Goal: Task Accomplishment & Management: Complete application form

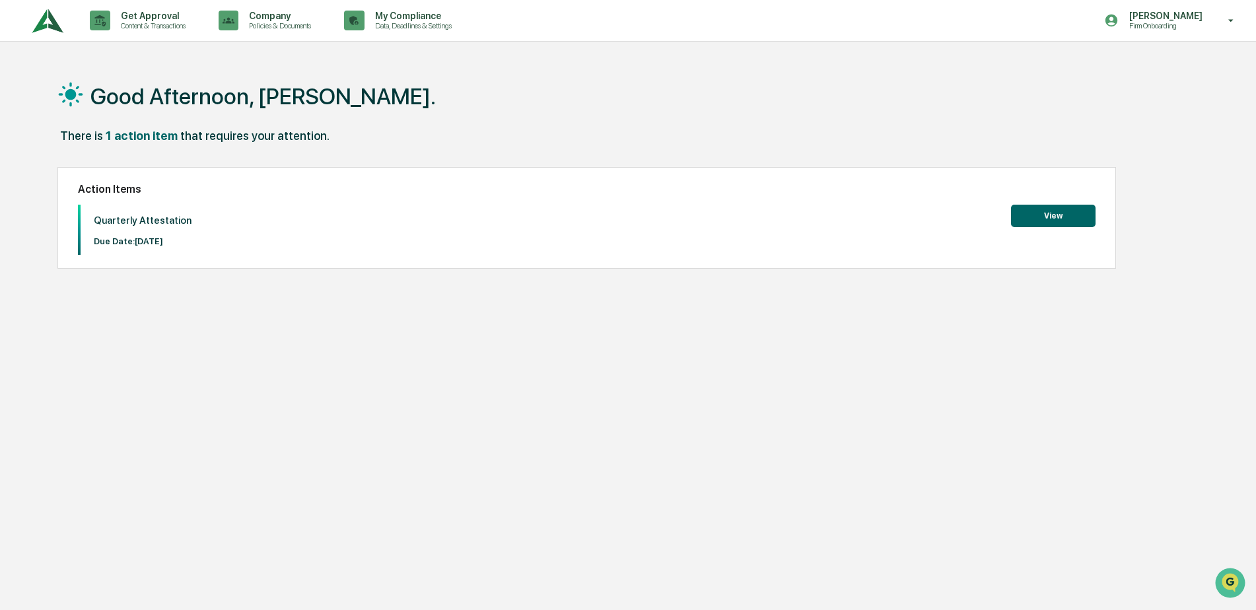
click at [1042, 219] on button "View" at bounding box center [1053, 216] width 84 height 22
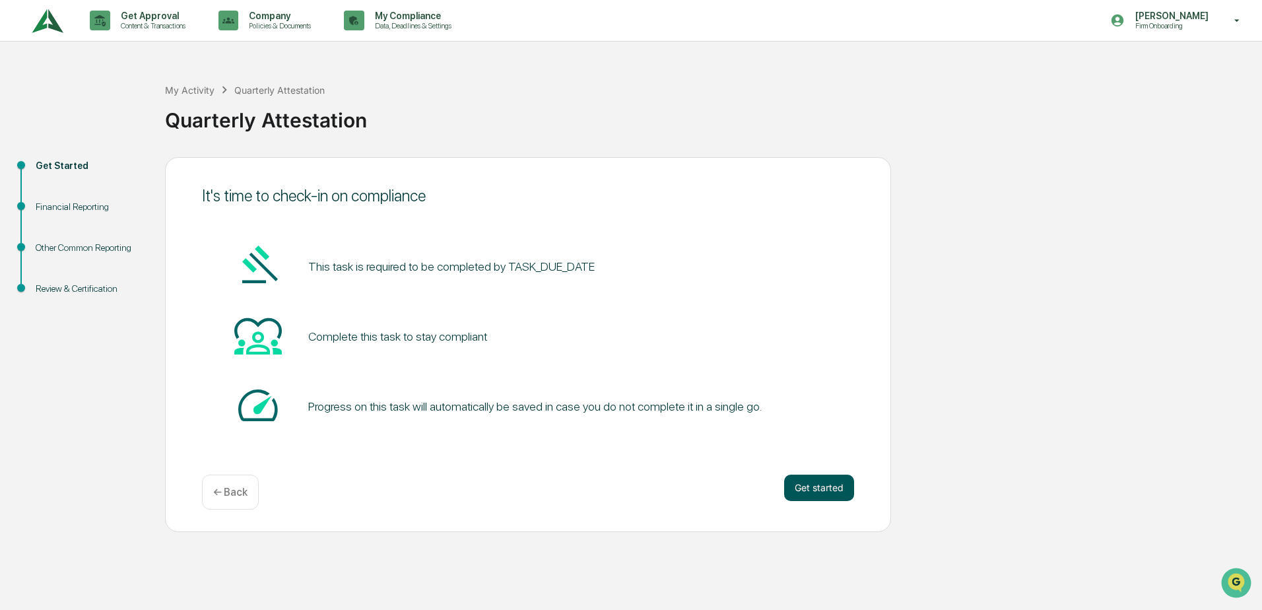
click at [815, 489] on button "Get started" at bounding box center [819, 488] width 70 height 26
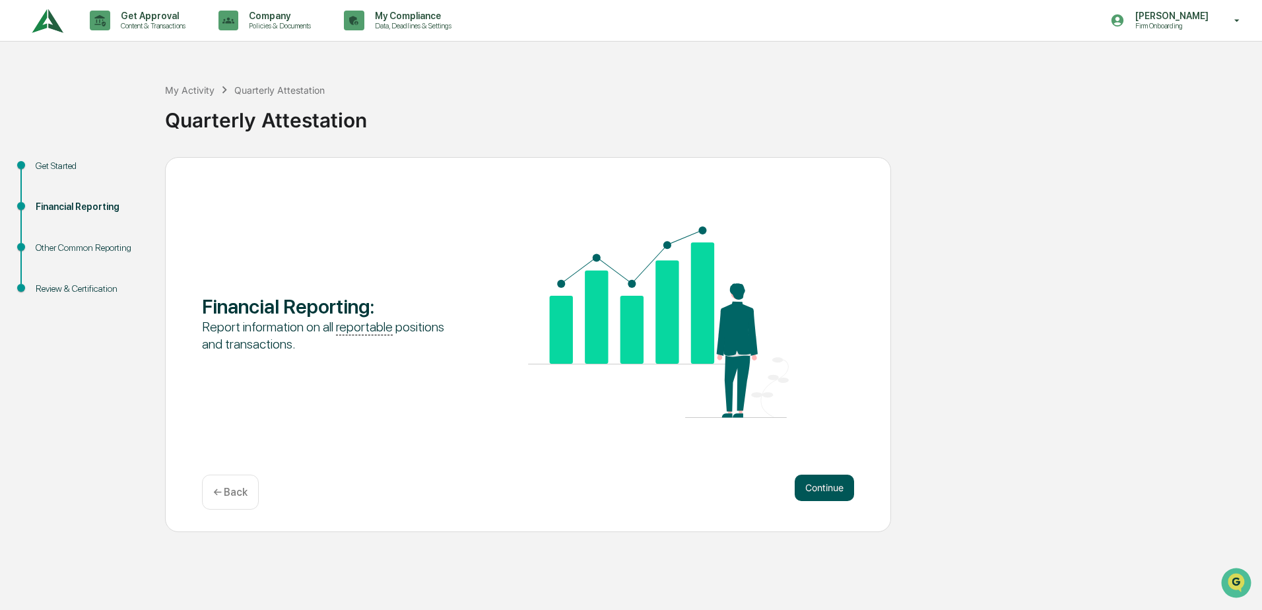
click at [822, 489] on button "Continue" at bounding box center [824, 488] width 59 height 26
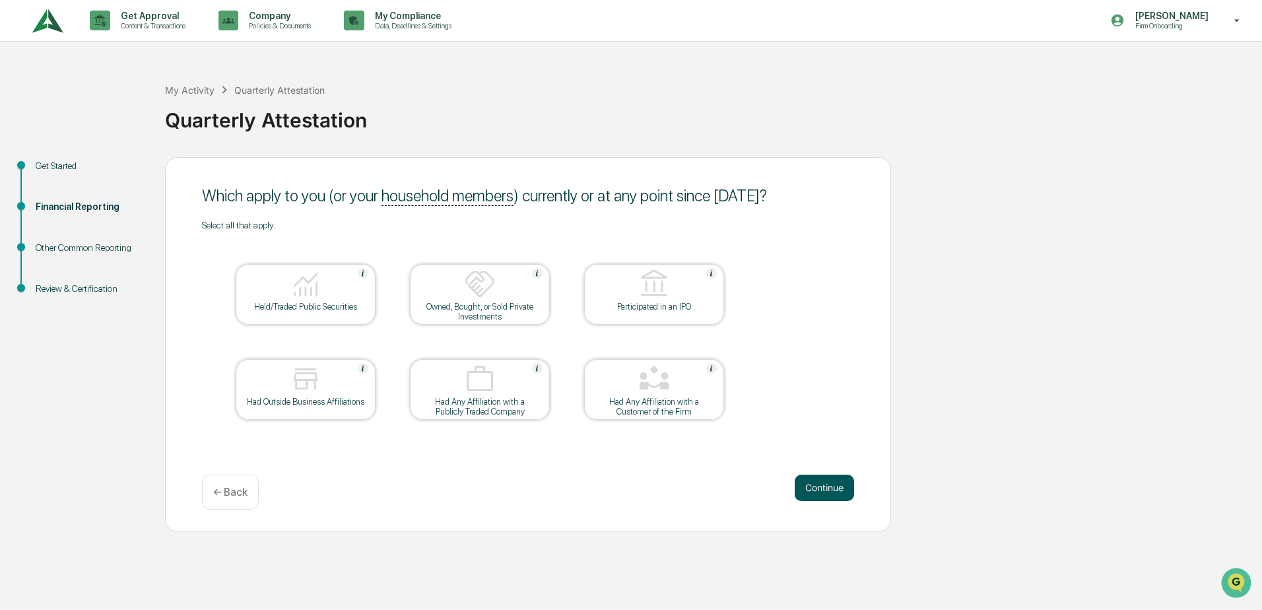
click at [825, 491] on button "Continue" at bounding box center [824, 488] width 59 height 26
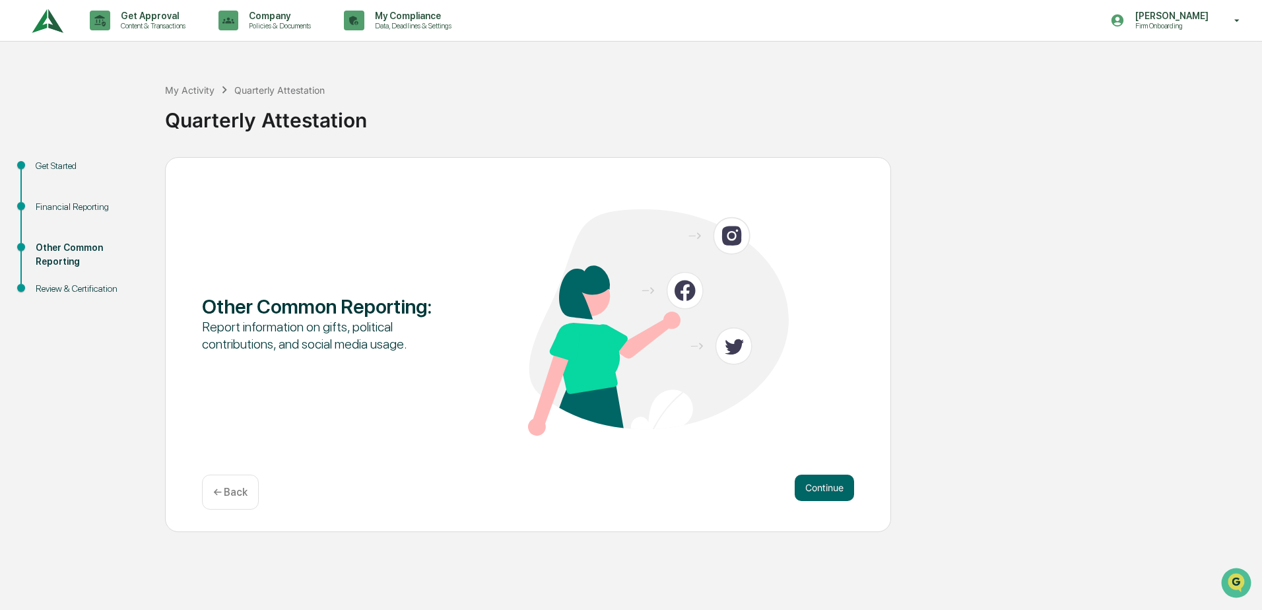
click at [825, 491] on button "Continue" at bounding box center [824, 488] width 59 height 26
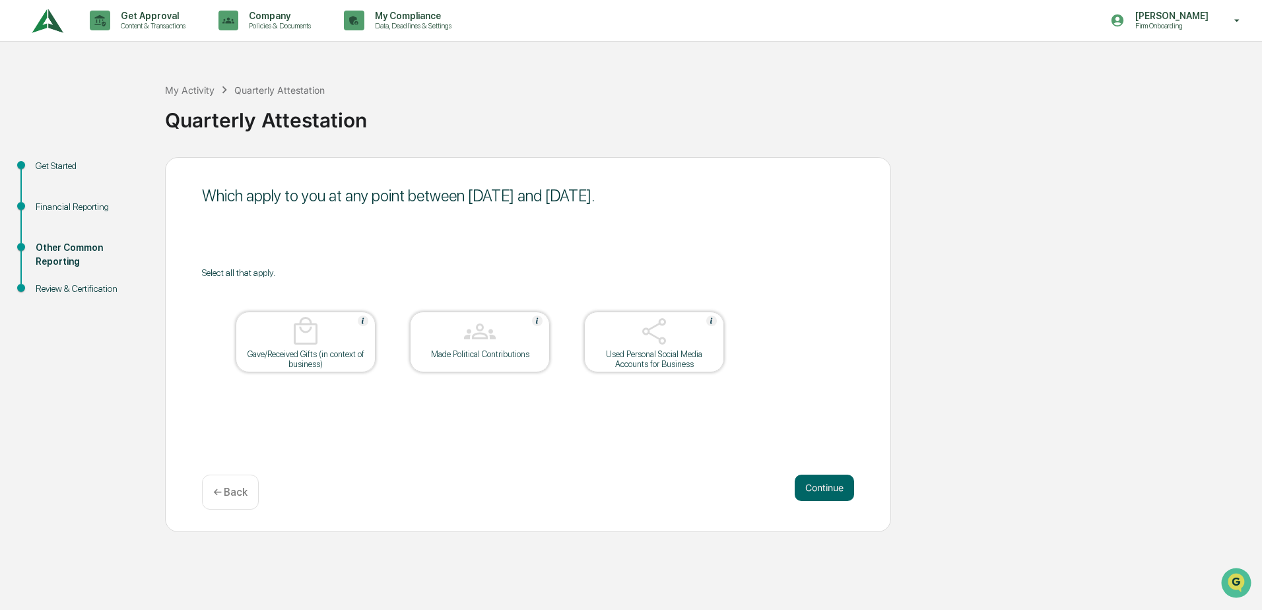
click at [825, 491] on button "Continue" at bounding box center [824, 488] width 59 height 26
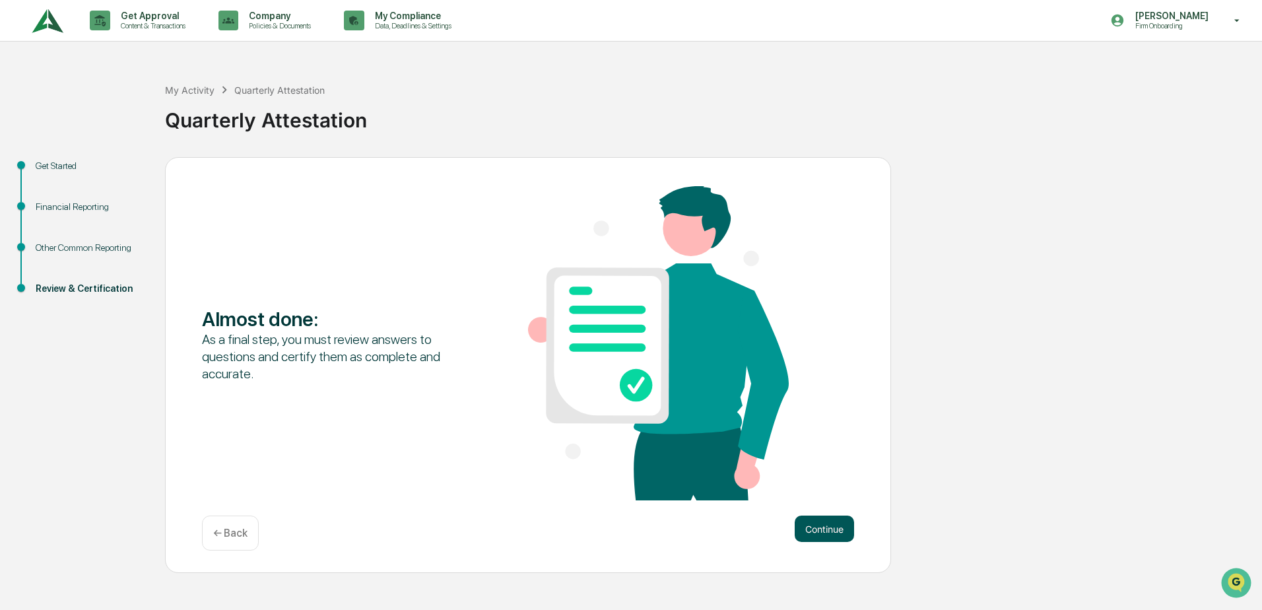
click at [822, 525] on button "Continue" at bounding box center [824, 529] width 59 height 26
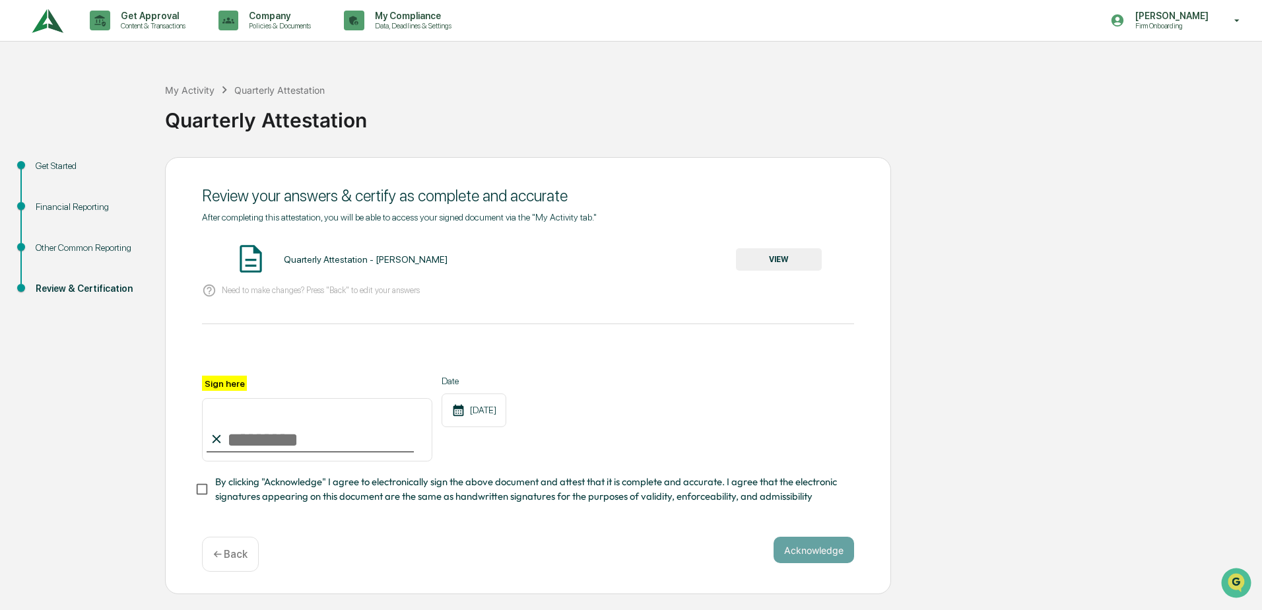
click at [231, 442] on input "Sign here" at bounding box center [317, 429] width 230 height 63
click at [234, 441] on input "**********" at bounding box center [317, 429] width 230 height 63
type input "**********"
click at [791, 554] on button "Acknowledge" at bounding box center [814, 550] width 81 height 26
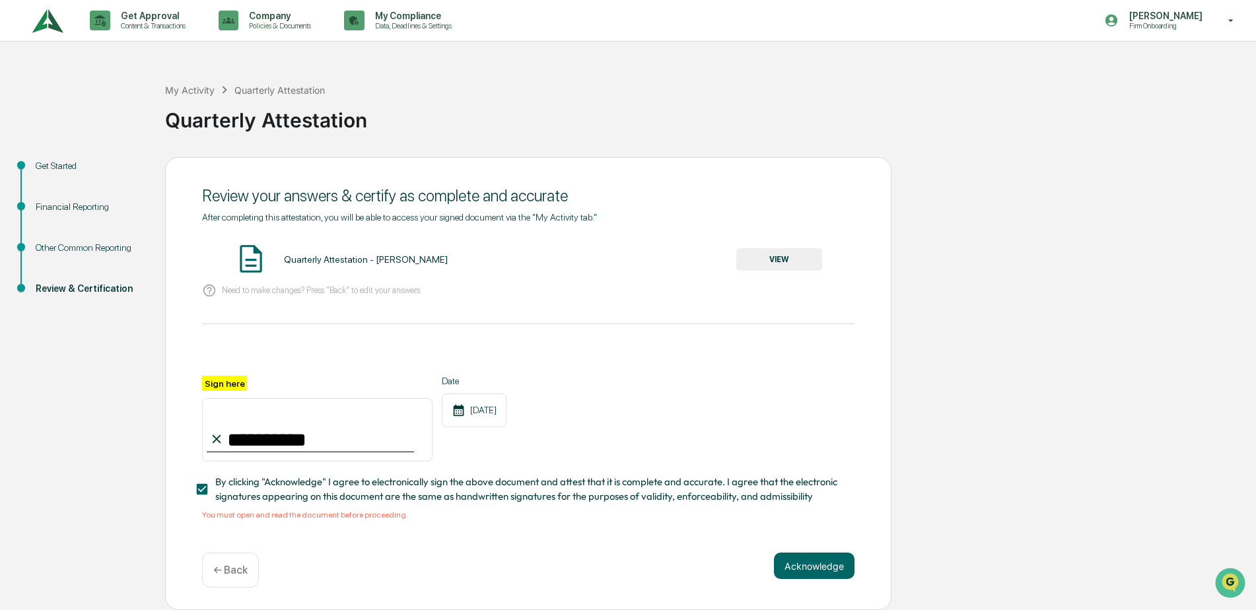
click at [785, 260] on button "VIEW" at bounding box center [779, 259] width 86 height 22
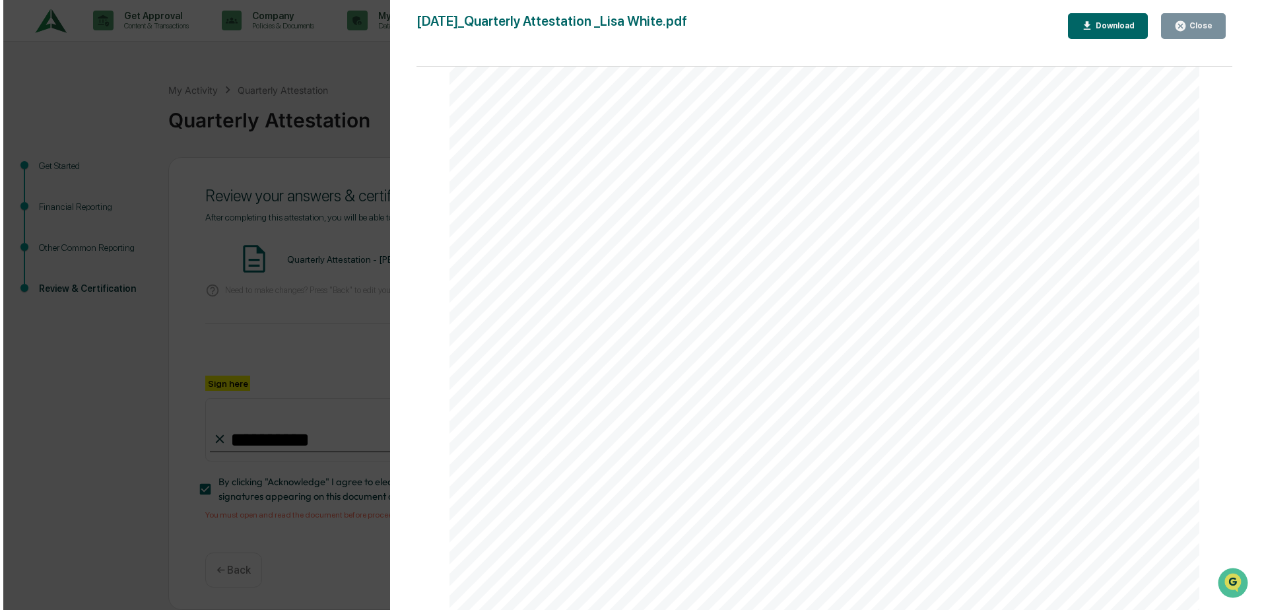
scroll to position [2757, 0]
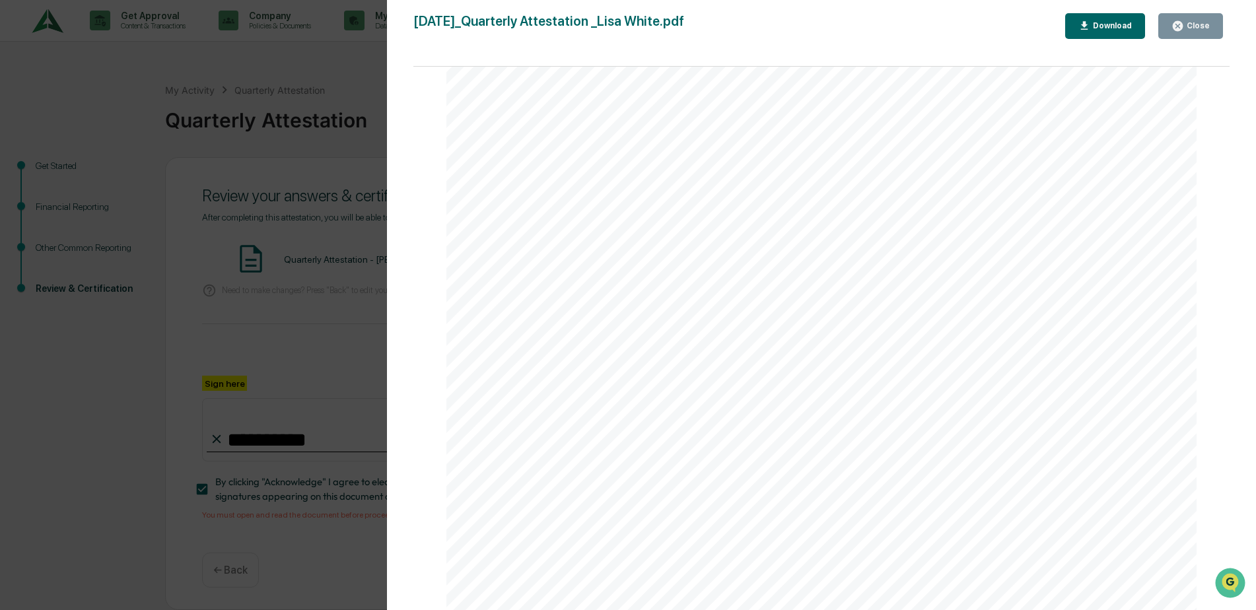
click at [1190, 19] on button "Close" at bounding box center [1190, 26] width 65 height 26
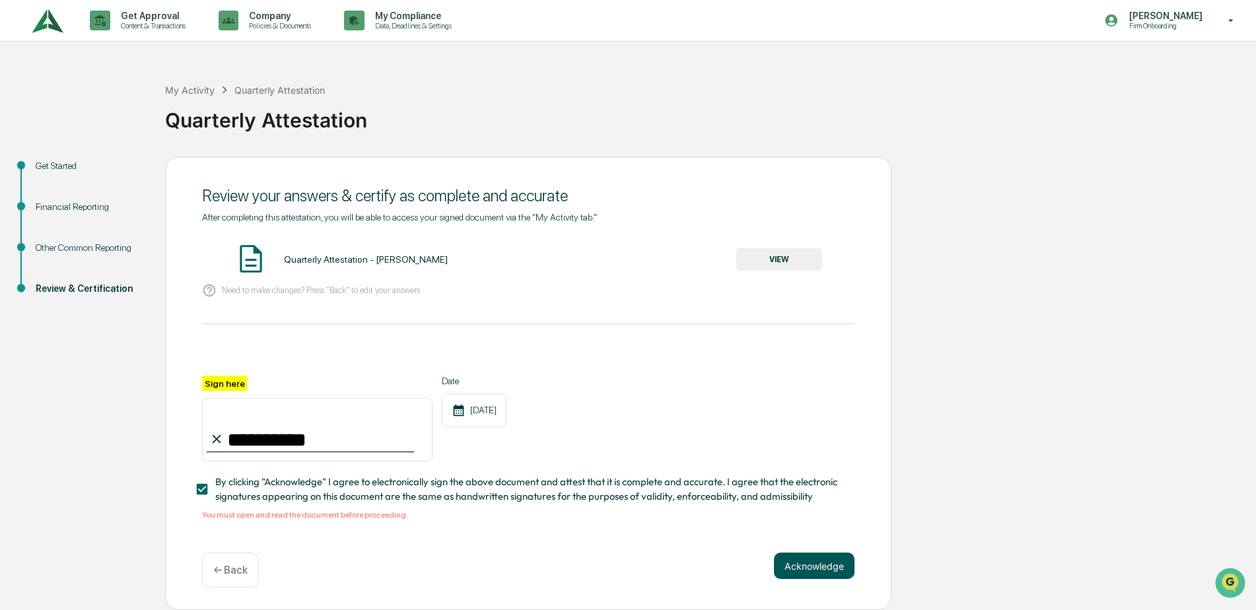
click at [796, 570] on button "Acknowledge" at bounding box center [814, 566] width 81 height 26
